Goal: Find specific page/section: Find specific page/section

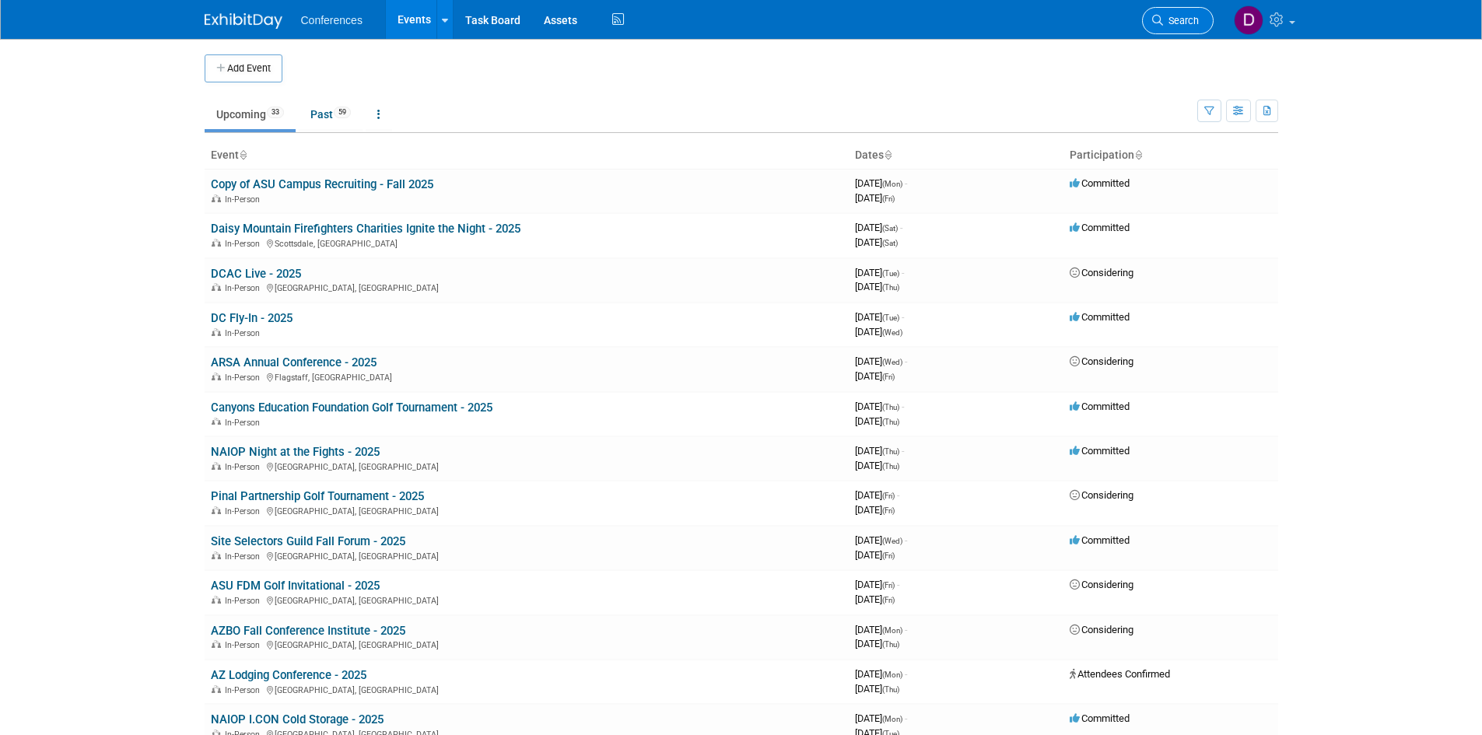
click at [1186, 19] on span "Search" at bounding box center [1181, 21] width 36 height 12
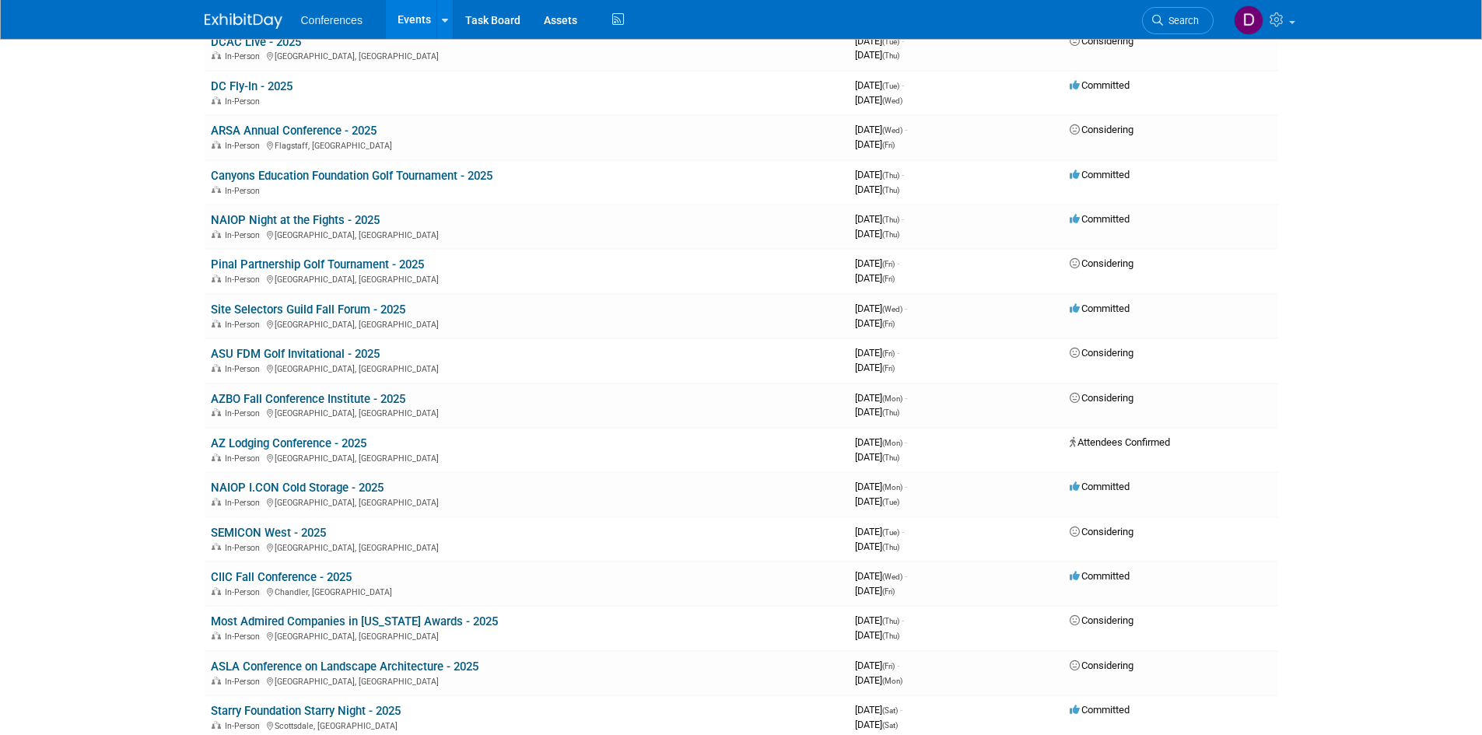
scroll to position [233, 0]
click at [359, 618] on link "Most Admired Companies in [US_STATE] Awards - 2025" at bounding box center [354, 620] width 287 height 14
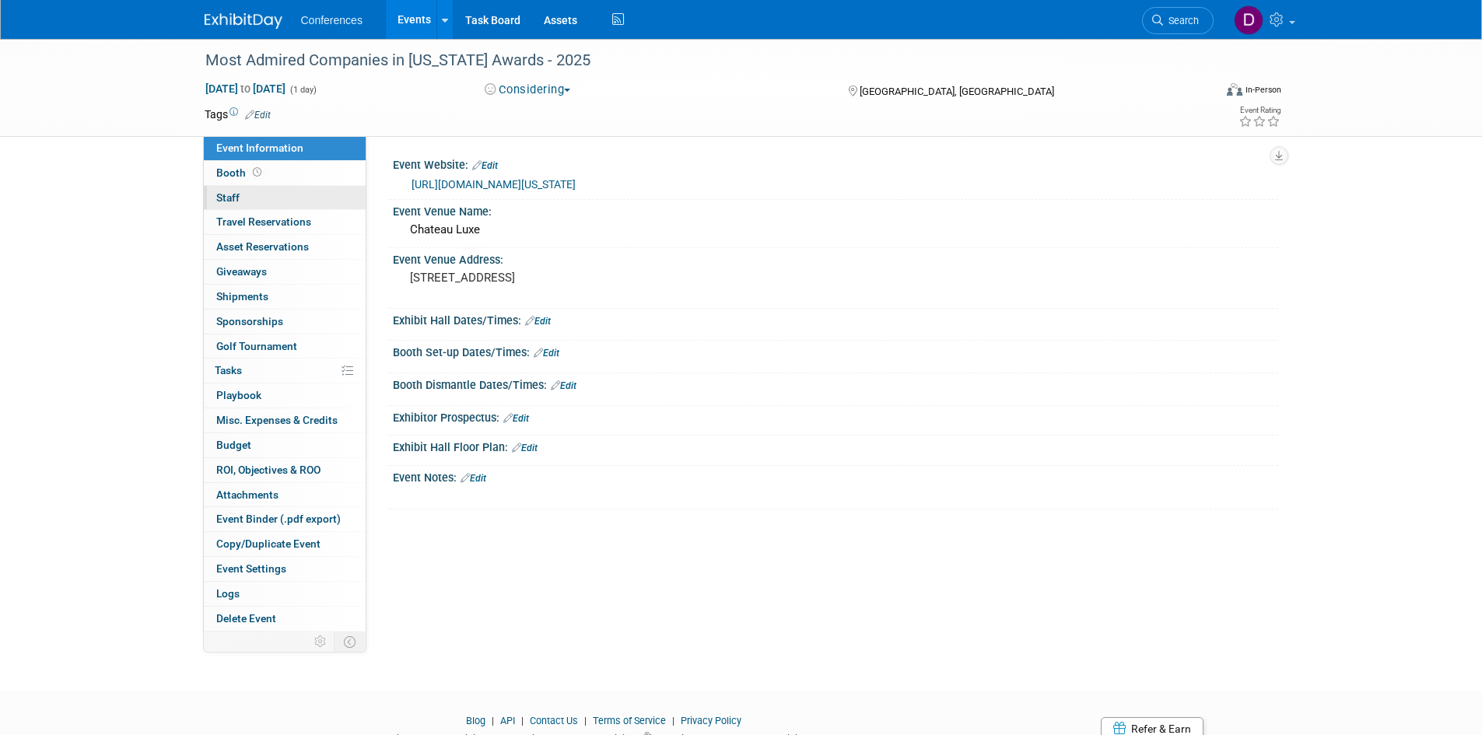
click at [231, 196] on span "Staff 0" at bounding box center [227, 197] width 23 height 12
